Goal: Transaction & Acquisition: Purchase product/service

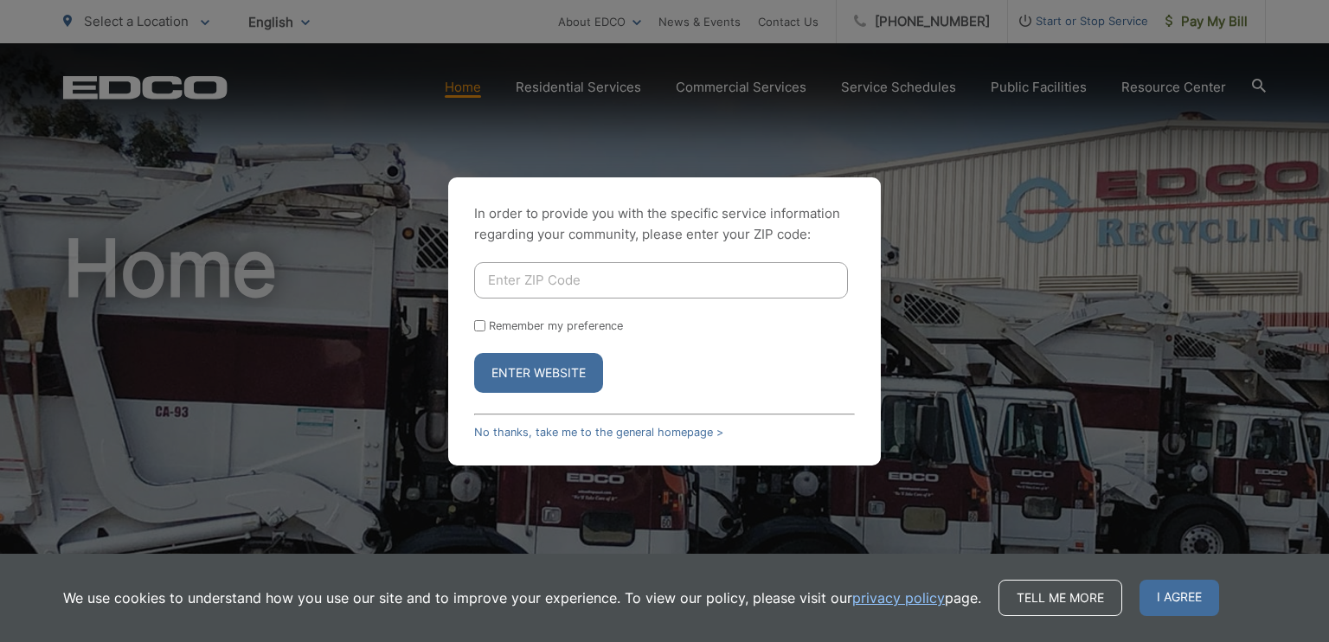
click at [582, 286] on input "Enter ZIP Code" at bounding box center [661, 280] width 374 height 36
type input "92026"
click at [522, 366] on button "Enter Website" at bounding box center [538, 373] width 129 height 40
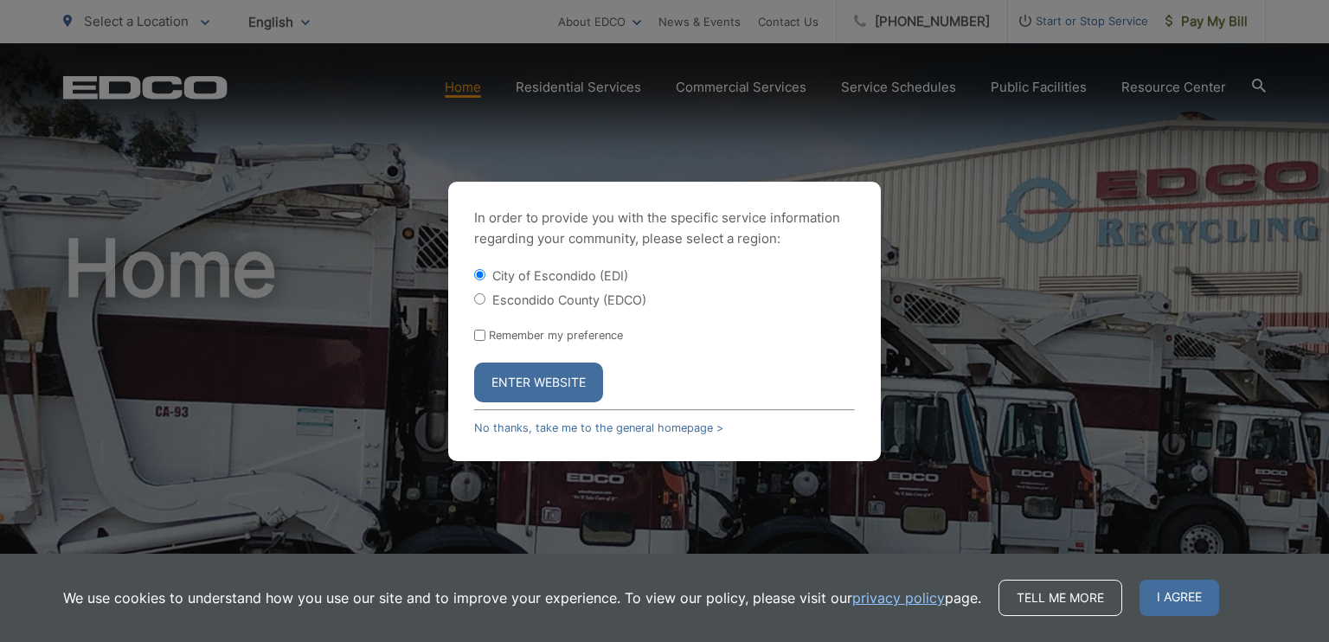
click at [484, 298] on input "Escondido County (EDCO)" at bounding box center [479, 298] width 11 height 11
radio input "true"
click at [526, 397] on button "Enter Website" at bounding box center [538, 382] width 129 height 40
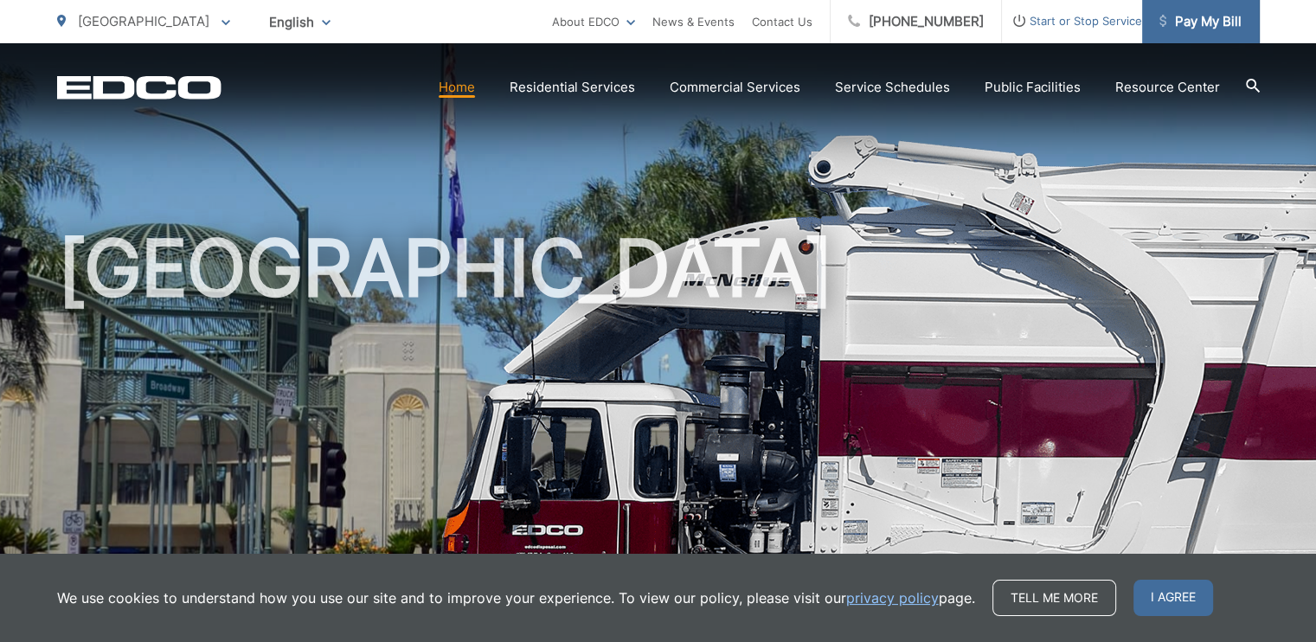
click at [1181, 16] on span "Pay My Bill" at bounding box center [1200, 21] width 82 height 21
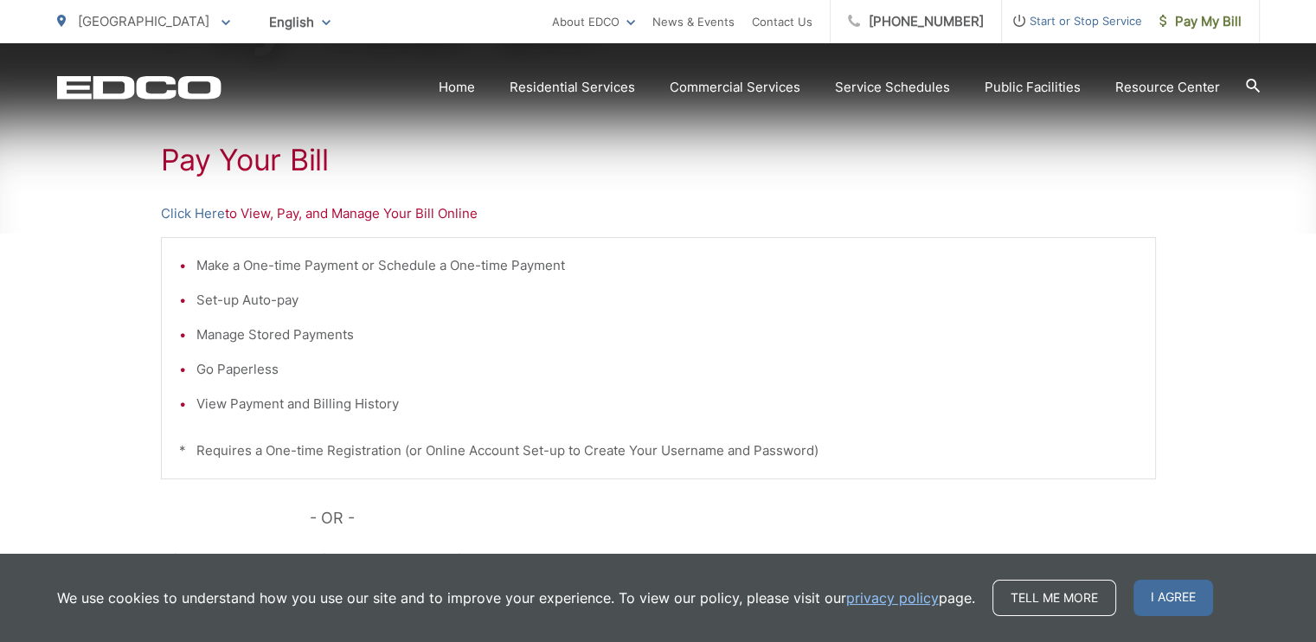
scroll to position [308, 0]
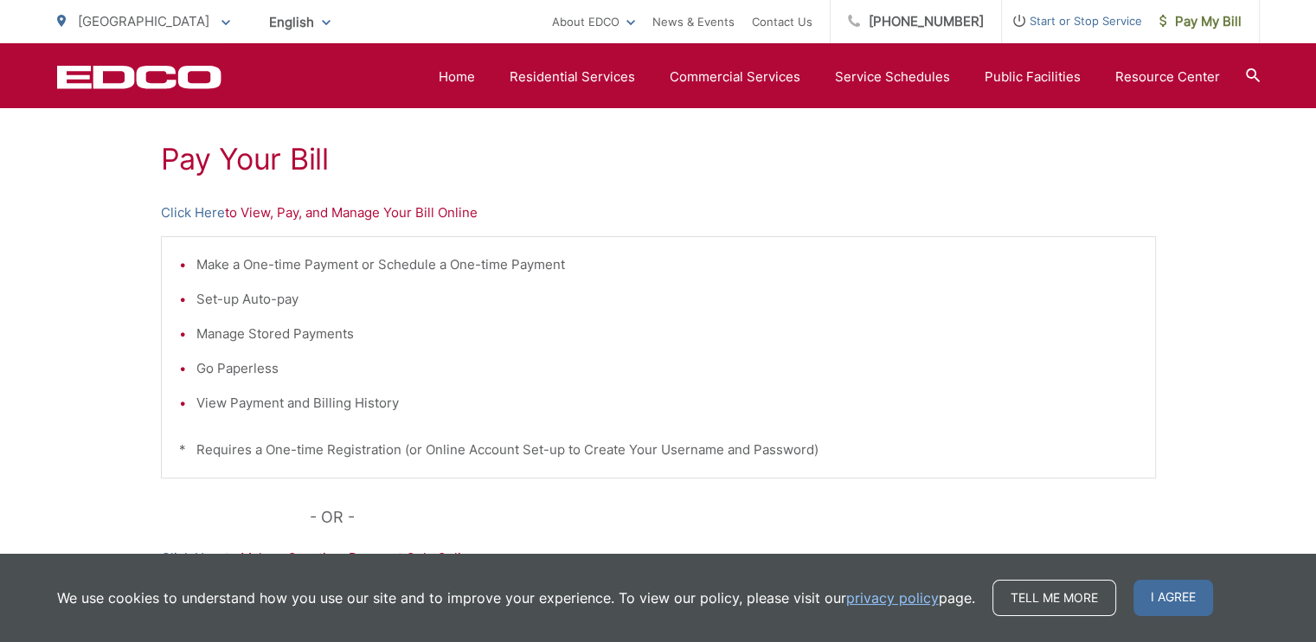
click at [271, 215] on p "Click Here to View, Pay, and Manage Your Bill Online" at bounding box center [658, 212] width 995 height 21
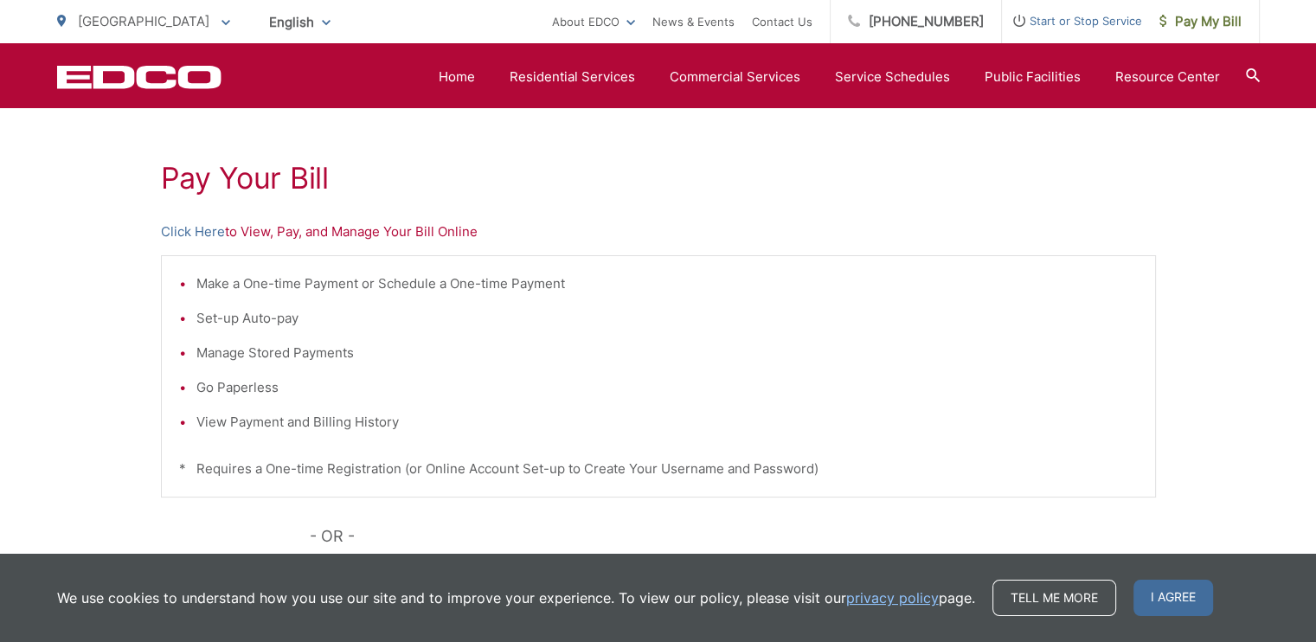
scroll to position [270, 0]
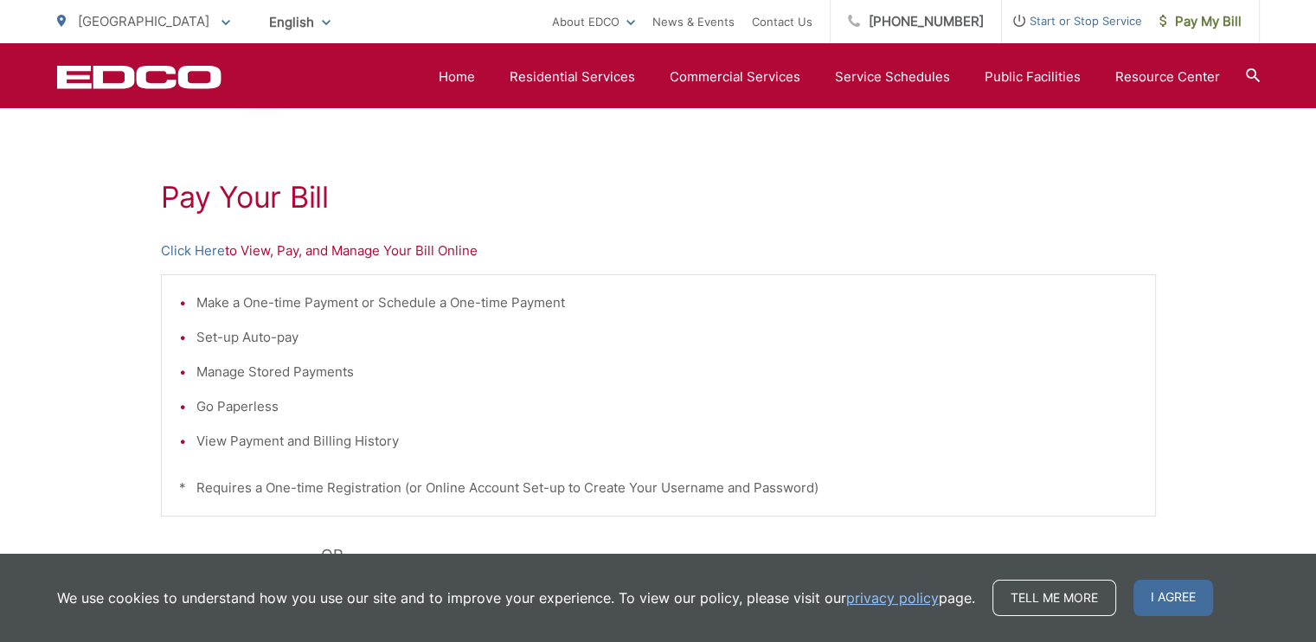
click at [433, 245] on p "Click Here to View, Pay, and Manage Your Bill Online" at bounding box center [658, 250] width 995 height 21
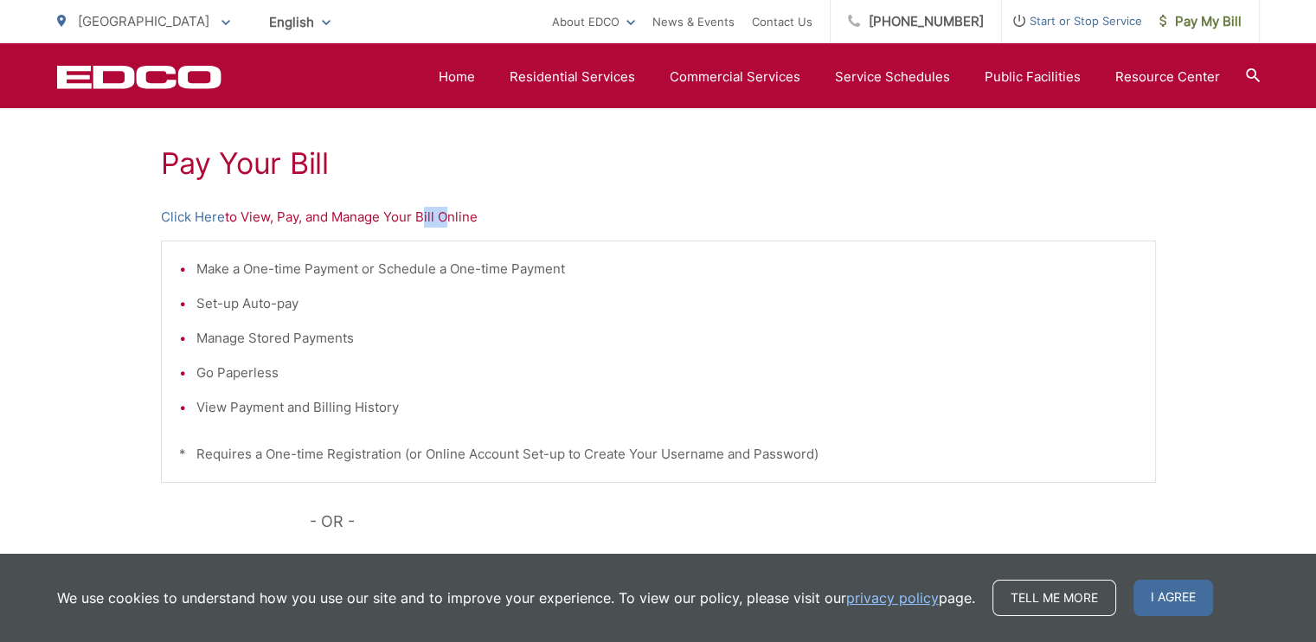
scroll to position [311, 0]
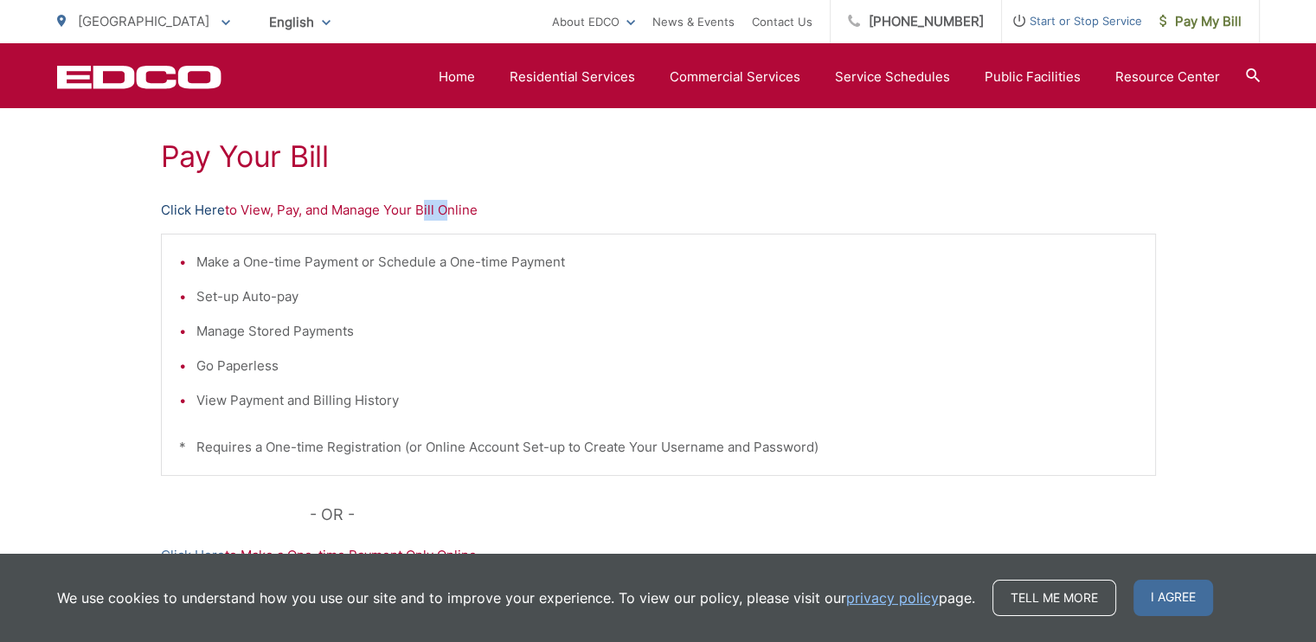
click at [194, 210] on link "Click Here" at bounding box center [193, 210] width 64 height 21
